Goal: Transaction & Acquisition: Subscribe to service/newsletter

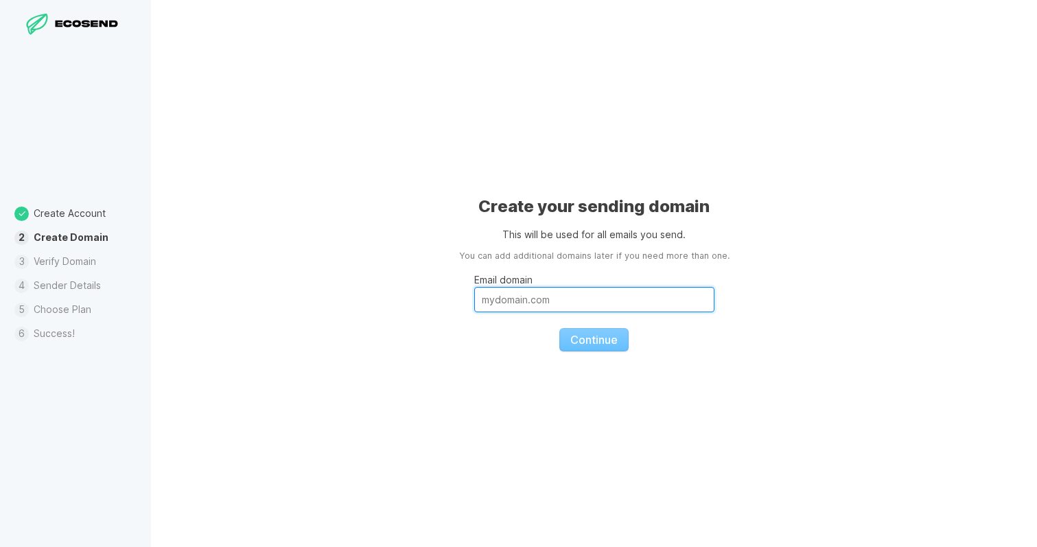
click at [533, 295] on input "Email domain" at bounding box center [594, 299] width 240 height 25
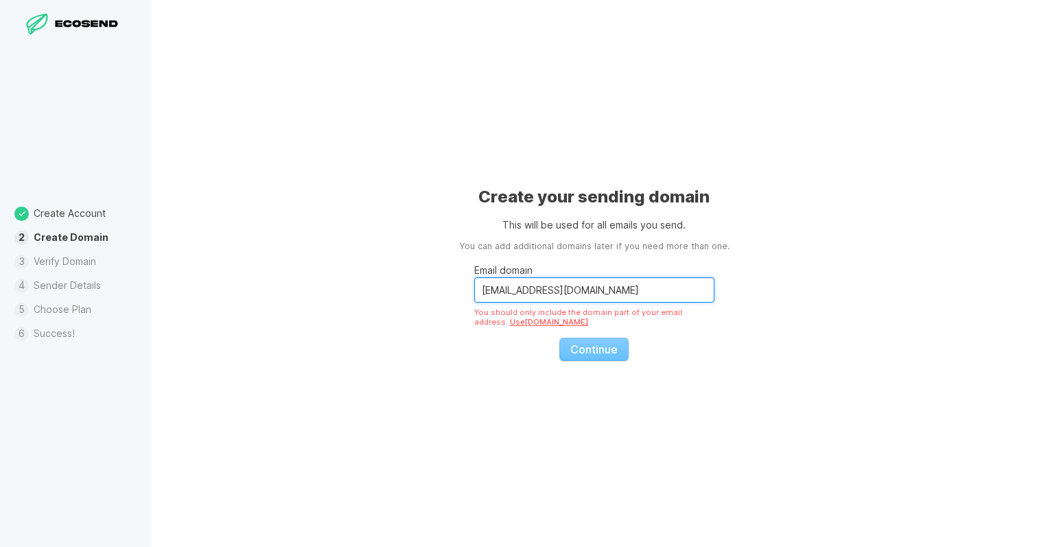
drag, startPoint x: 508, startPoint y: 289, endPoint x: 397, endPoint y: 289, distance: 111.2
click at [397, 289] on div "Create your sending domain This will be used for all emails you send. You can a…" at bounding box center [594, 273] width 886 height 547
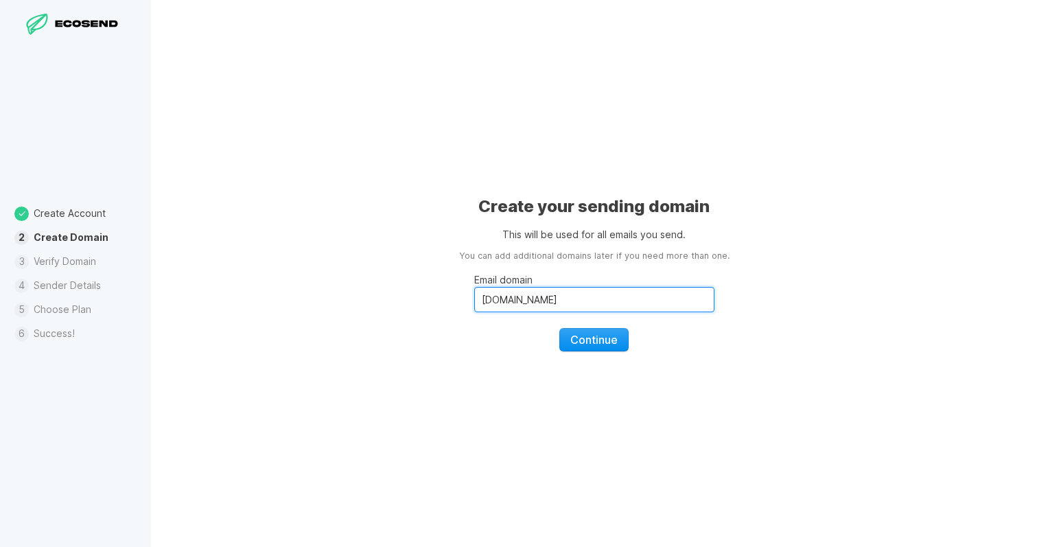
type input "[DOMAIN_NAME]"
click at [596, 343] on span "Continue" at bounding box center [593, 340] width 47 height 14
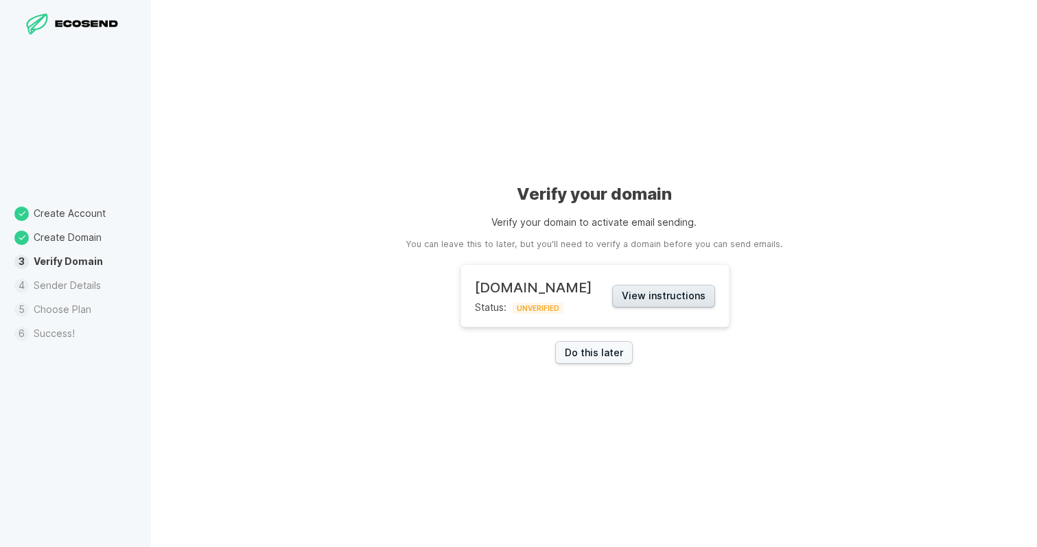
click at [646, 299] on button "View instructions" at bounding box center [663, 296] width 103 height 23
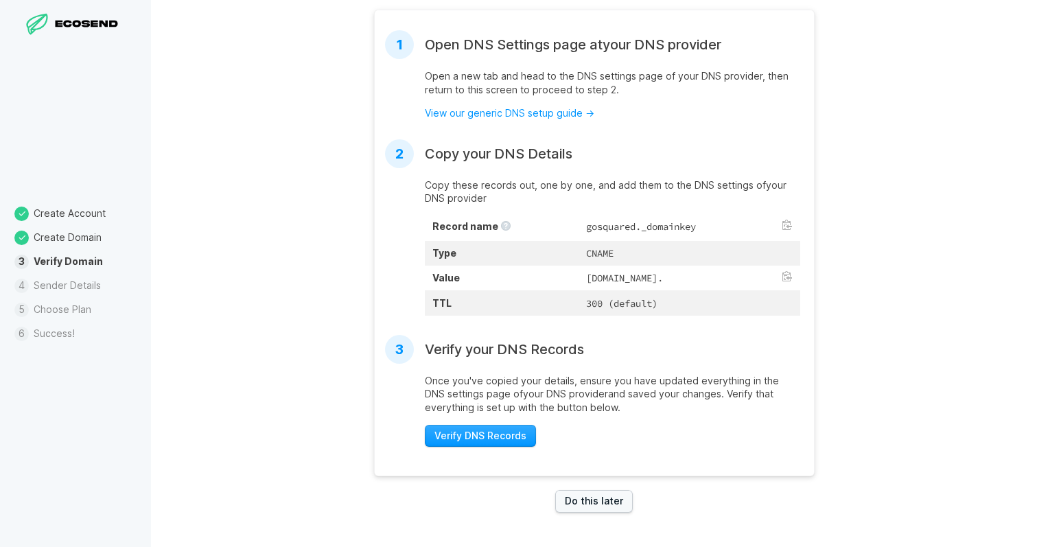
scroll to position [321, 0]
click at [610, 504] on link "Do this later" at bounding box center [594, 501] width 78 height 23
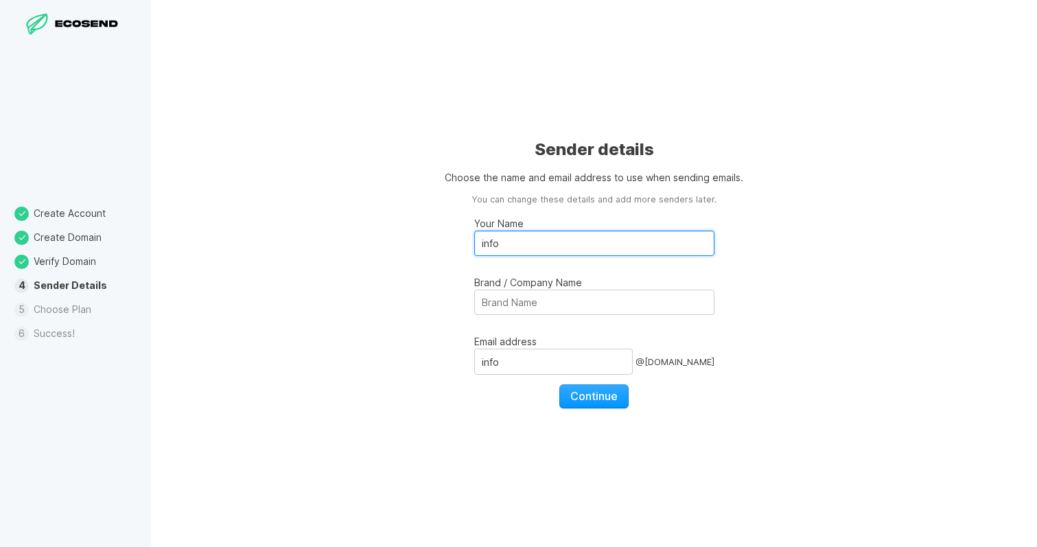
drag, startPoint x: 544, startPoint y: 247, endPoint x: 439, endPoint y: 241, distance: 105.2
type input "B"
type input "[PERSON_NAME]"
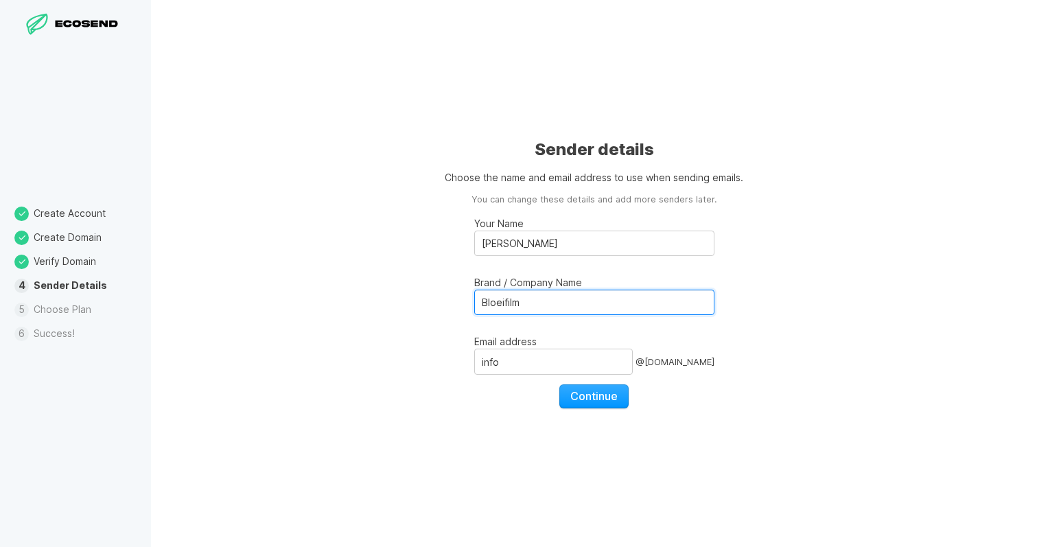
type input "Bloeifilm"
click at [358, 283] on div "Sender details Choose the name and email address to use when sending emails. Yo…" at bounding box center [594, 273] width 886 height 547
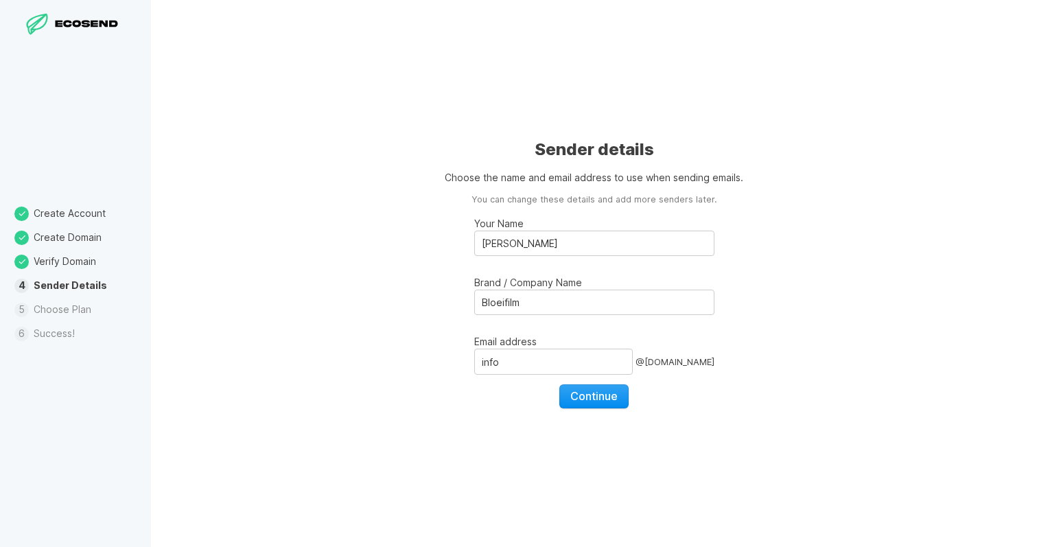
click at [607, 402] on span "Continue" at bounding box center [593, 396] width 47 height 14
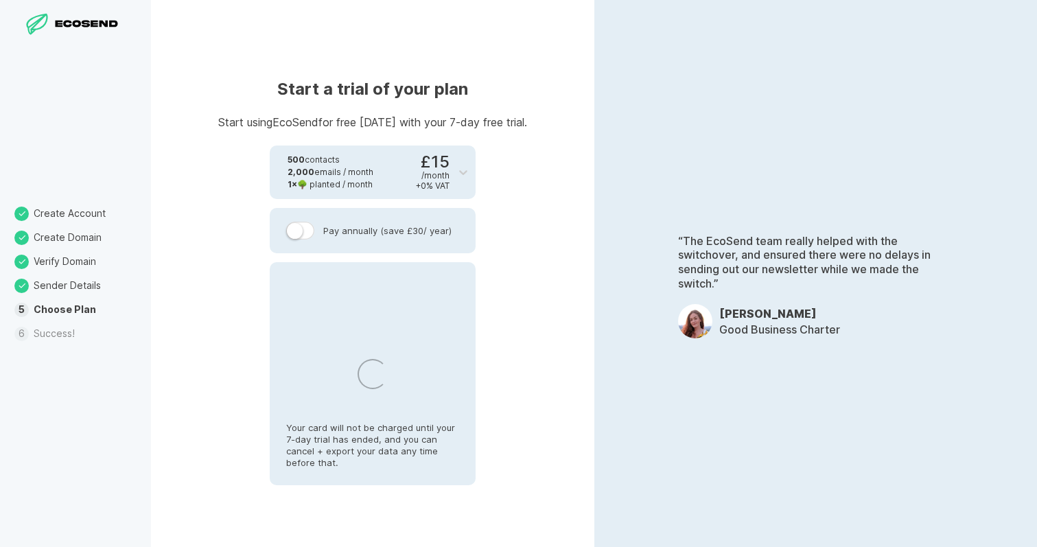
select select "NL"
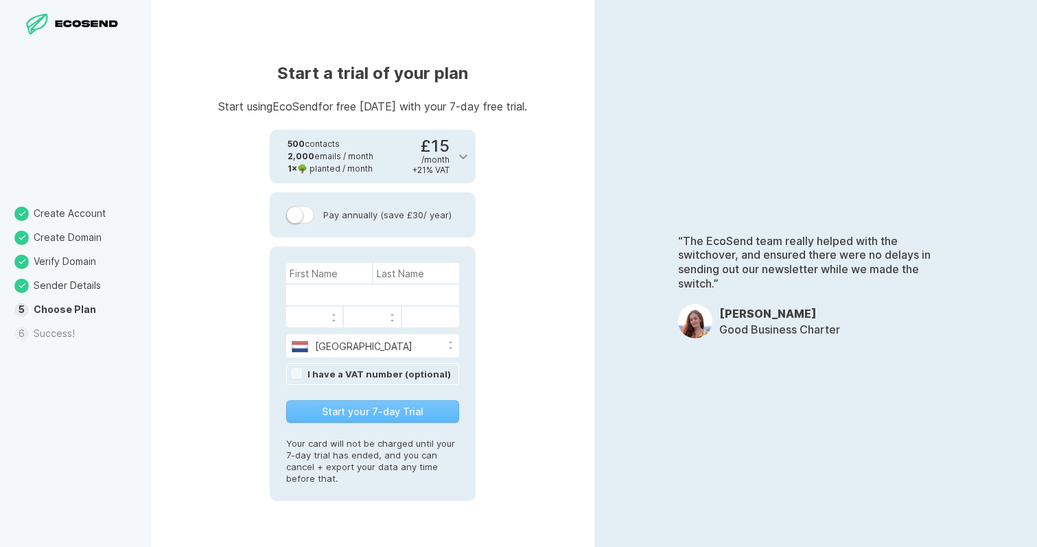
click at [464, 158] on icon at bounding box center [463, 157] width 14 height 14
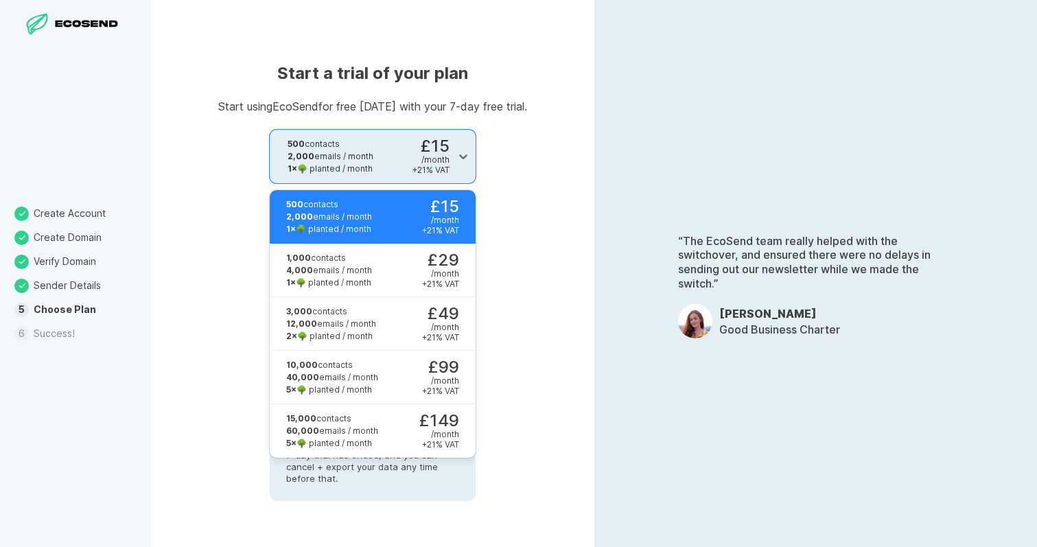
click at [517, 61] on header "Start a trial of your plan Start using EcoSend for free [DATE] with your 7-day …" at bounding box center [372, 79] width 309 height 66
